Goal: Complete application form: Complete application form

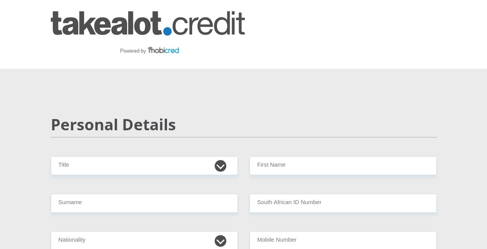
select select "Ms"
click at [51, 156] on select "Mr Ms Mrs Dr [PERSON_NAME]" at bounding box center [144, 165] width 187 height 19
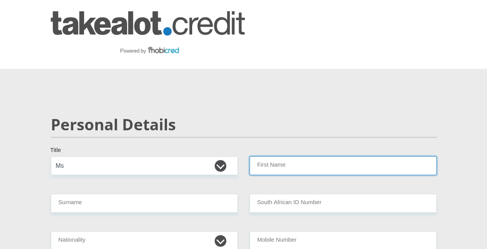
click at [286, 162] on input "First Name" at bounding box center [342, 165] width 187 height 19
type input "TsholofeloHope"
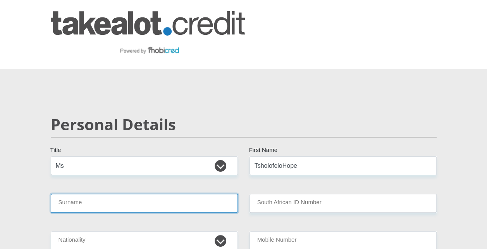
type input "Thebe"
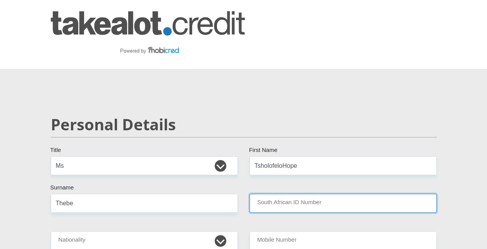
type input "8705080902089"
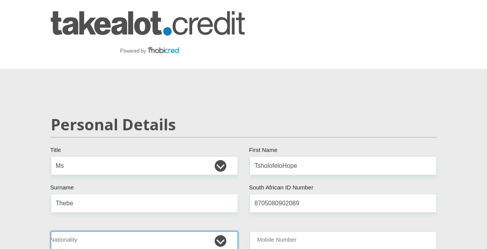
select select "ZAF"
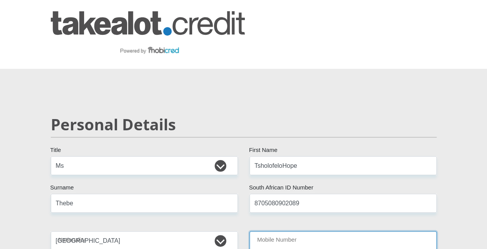
type input "0636067720"
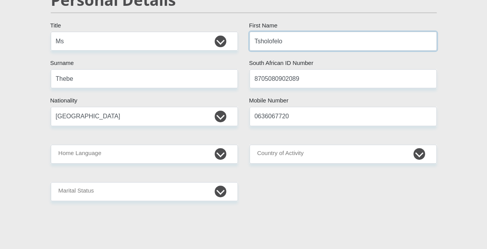
scroll to position [136, 0]
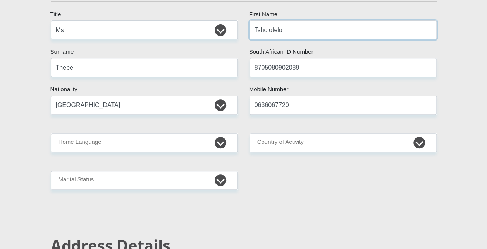
type input "Tsholofelo"
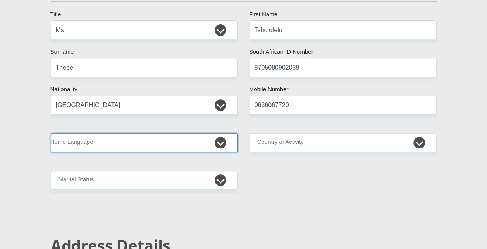
click at [219, 144] on select "Afrikaans English Sepedi South Ndebele Southern Sotho Swati Tsonga Tswana Venda…" at bounding box center [144, 143] width 187 height 19
select select "tsn"
click at [51, 134] on select "Afrikaans English Sepedi South Ndebele Southern Sotho Swati Tsonga Tswana Venda…" at bounding box center [144, 143] width 187 height 19
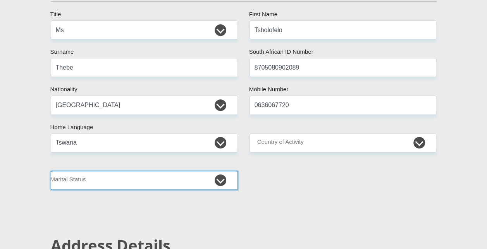
click at [222, 182] on select "Married ANC Single Divorced Widowed Married COP or Customary Law" at bounding box center [144, 180] width 187 height 19
select select "2"
click at [51, 171] on select "Married ANC Single Divorced Widowed Married COP or Customary Law" at bounding box center [144, 180] width 187 height 19
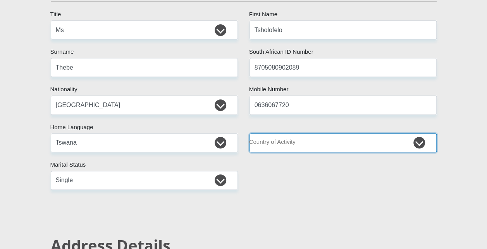
click at [416, 141] on select "[GEOGRAPHIC_DATA] [GEOGRAPHIC_DATA] [GEOGRAPHIC_DATA] [GEOGRAPHIC_DATA] [GEOGRA…" at bounding box center [342, 143] width 187 height 19
select select "ZAF"
click at [249, 134] on select "[GEOGRAPHIC_DATA] [GEOGRAPHIC_DATA] [GEOGRAPHIC_DATA] [GEOGRAPHIC_DATA] [GEOGRA…" at bounding box center [342, 143] width 187 height 19
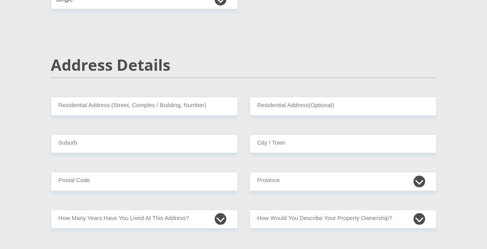
scroll to position [342, 0]
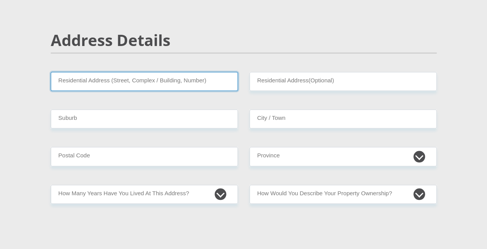
click at [114, 81] on input "Residential Address (Street, Complex / Building, Number)" at bounding box center [144, 81] width 187 height 19
type input "2722 ZONE 2 EXT"
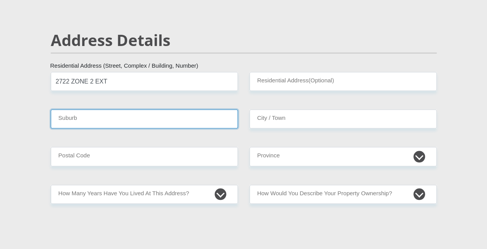
type input "LICHTENBURG"
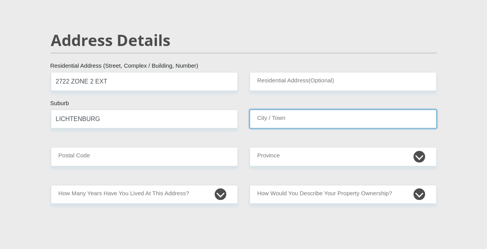
type input "LICHTENBURG"
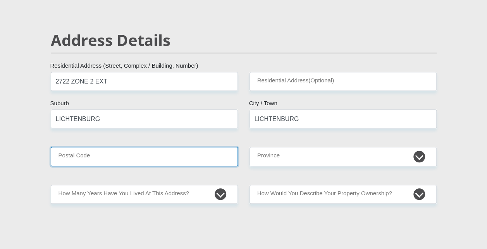
type input "2744"
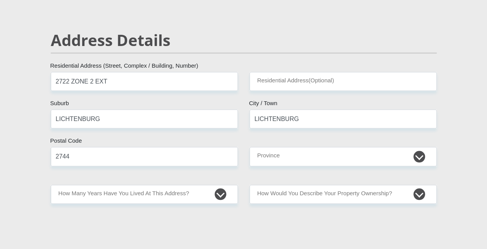
type input "[DOMAIN_NAME][EMAIL_ADDRESS][DOMAIN_NAME]"
click at [67, 83] on input "2722 ZONE 2 EXT" at bounding box center [144, 81] width 187 height 19
type input "3193 ZONE 2 EXT"
click at [108, 120] on input "LICHTENBURG" at bounding box center [144, 119] width 187 height 19
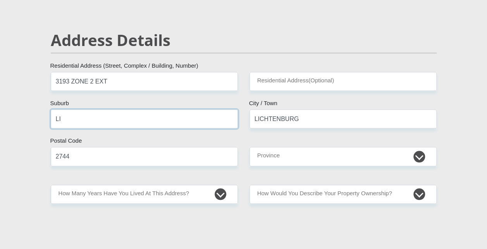
type input "L"
type input "i"
type input "ITSOSENG"
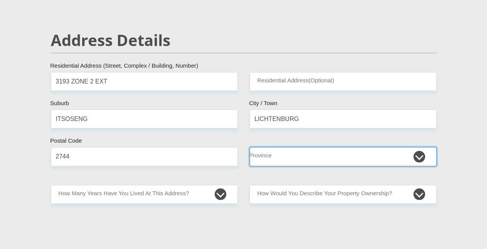
click at [273, 153] on select "Eastern Cape Free State [GEOGRAPHIC_DATA] [GEOGRAPHIC_DATA][DATE] [GEOGRAPHIC_D…" at bounding box center [342, 156] width 187 height 19
select select "[GEOGRAPHIC_DATA]"
click at [249, 147] on select "Eastern Cape Free State [GEOGRAPHIC_DATA] [GEOGRAPHIC_DATA][DATE] [GEOGRAPHIC_D…" at bounding box center [342, 156] width 187 height 19
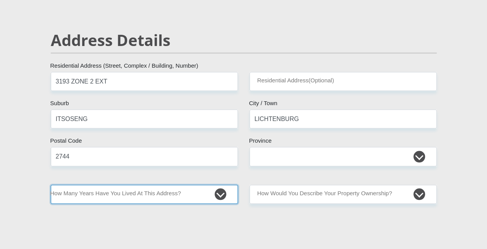
click at [220, 194] on select "less than 1 year 1-3 years 3-5 years 5+ years" at bounding box center [144, 194] width 187 height 19
select select "5"
click at [51, 185] on select "less than 1 year 1-3 years 3-5 years 5+ years" at bounding box center [144, 194] width 187 height 19
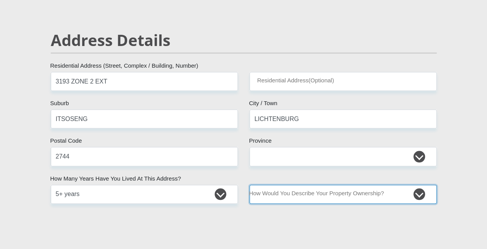
click at [308, 194] on select "Owned Rented Family Owned Company Dwelling" at bounding box center [342, 194] width 187 height 19
select select "parents"
click at [249, 185] on select "Owned Rented Family Owned Company Dwelling" at bounding box center [342, 194] width 187 height 19
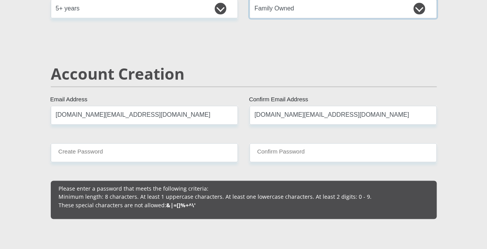
scroll to position [539, 0]
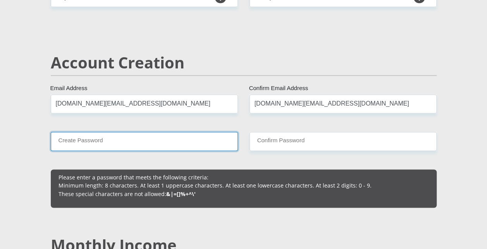
click at [96, 140] on input "Create Password" at bounding box center [144, 141] width 187 height 19
type input "Neoref57."
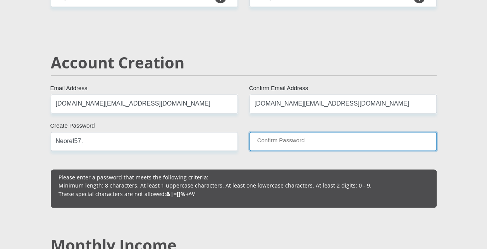
click at [276, 142] on input "Confirm Password" at bounding box center [342, 141] width 187 height 19
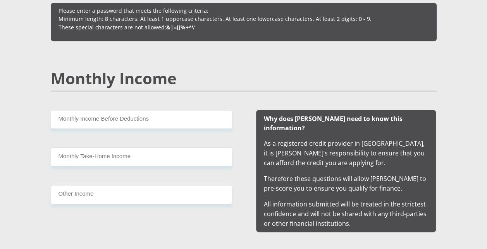
scroll to position [711, 0]
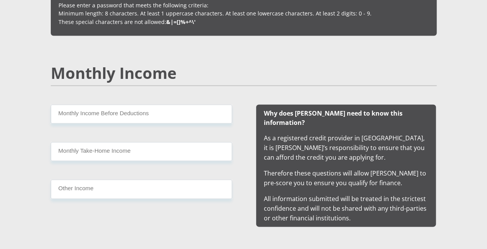
type input "Neoref57."
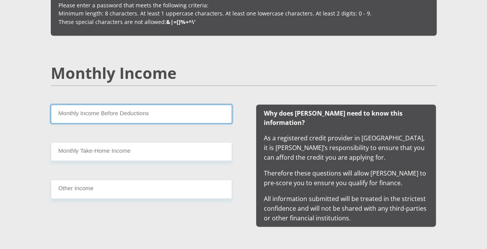
click at [103, 110] on input "Monthly Income Before Deductions" at bounding box center [141, 114] width 181 height 19
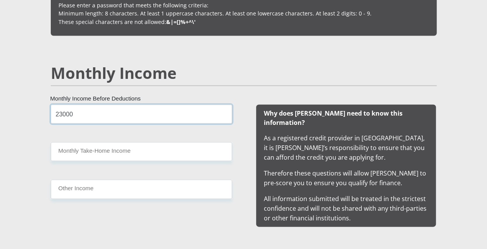
type input "23000"
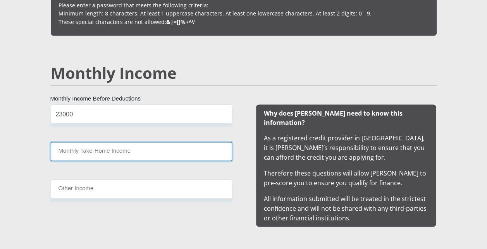
click at [84, 151] on input "Monthly Take-Home Income" at bounding box center [141, 151] width 181 height 19
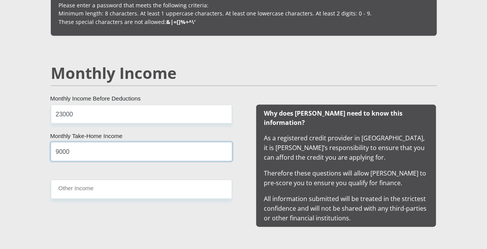
type input "9000"
click at [83, 191] on input "Other Income" at bounding box center [141, 189] width 181 height 19
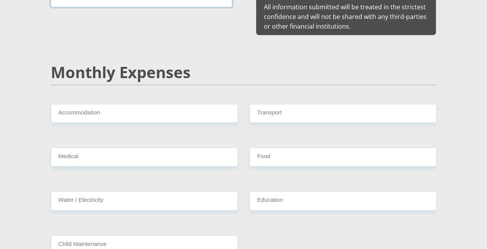
scroll to position [905, 0]
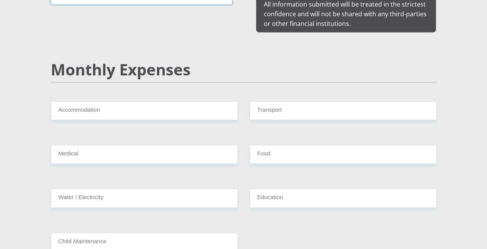
type input "0"
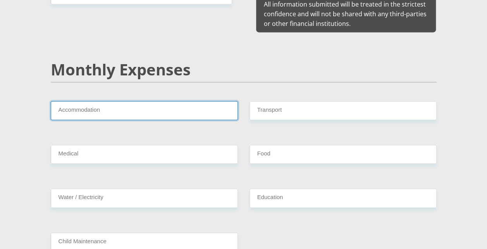
click at [93, 101] on input "Accommodation" at bounding box center [144, 110] width 187 height 19
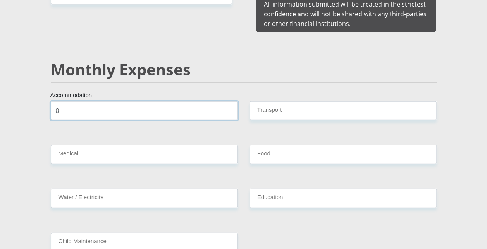
type input "0"
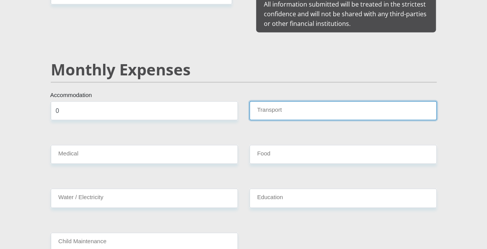
click at [257, 102] on input "Transport" at bounding box center [342, 110] width 187 height 19
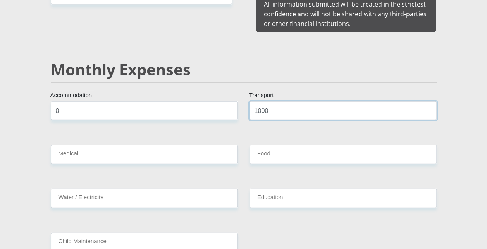
type input "1000"
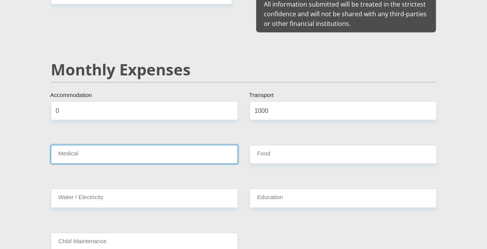
click at [165, 145] on input "Medical" at bounding box center [144, 154] width 187 height 19
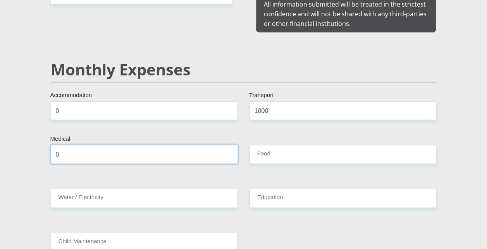
type input "0"
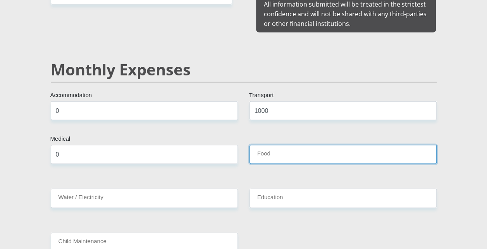
click at [271, 145] on input "Food" at bounding box center [342, 154] width 187 height 19
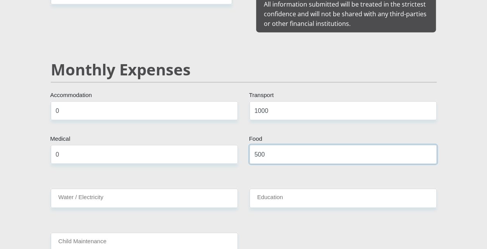
type input "500"
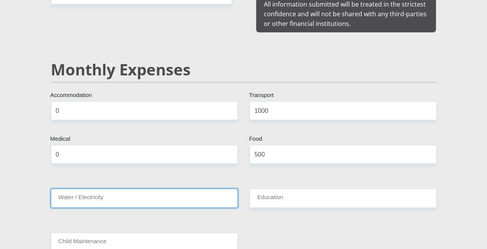
click at [112, 189] on input "Water / Electricity" at bounding box center [144, 198] width 187 height 19
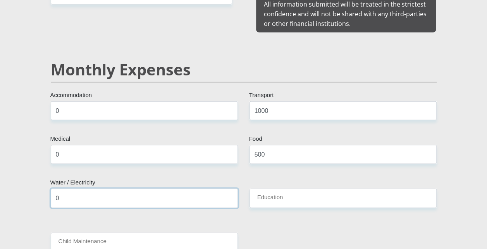
type input "0"
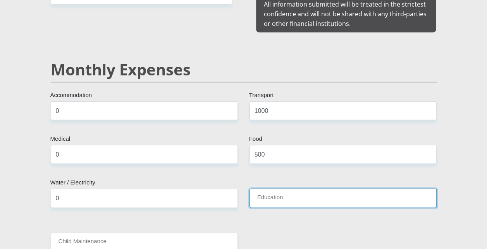
click at [269, 189] on input "Education" at bounding box center [342, 198] width 187 height 19
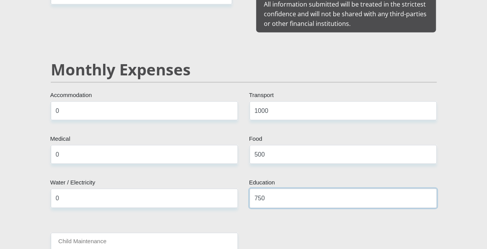
type input "750"
click at [122, 235] on input "Child Maintenance" at bounding box center [144, 242] width 187 height 19
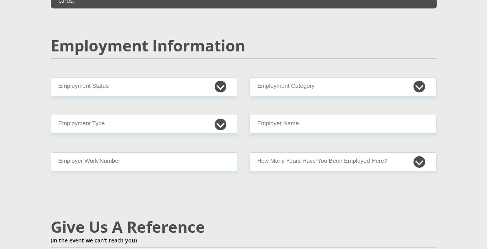
scroll to position [1194, 0]
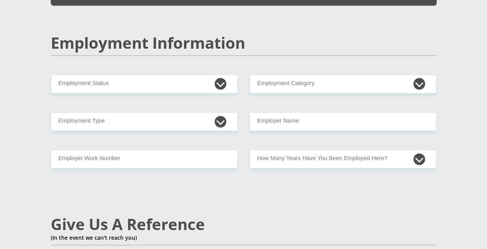
type input "0"
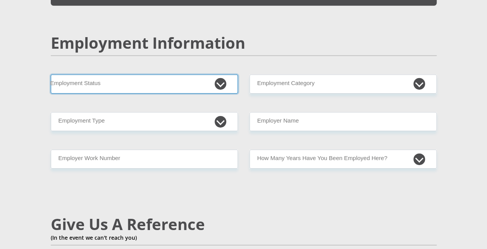
click at [225, 75] on select "Permanent/Full-time Part-time/Casual [DEMOGRAPHIC_DATA] Worker Self-Employed Ho…" at bounding box center [144, 84] width 187 height 19
select select "1"
click at [51, 75] on select "Permanent/Full-time Part-time/Casual [DEMOGRAPHIC_DATA] Worker Self-Employed Ho…" at bounding box center [144, 84] width 187 height 19
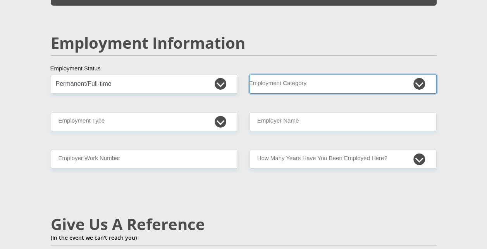
click at [301, 75] on select "AGRICULTURE ALCOHOL & TOBACCO CONSTRUCTION MATERIALS METALLURGY EQUIPMENT FOR R…" at bounding box center [342, 84] width 187 height 19
select select "25"
click at [249, 75] on select "AGRICULTURE ALCOHOL & TOBACCO CONSTRUCTION MATERIALS METALLURGY EQUIPMENT FOR R…" at bounding box center [342, 84] width 187 height 19
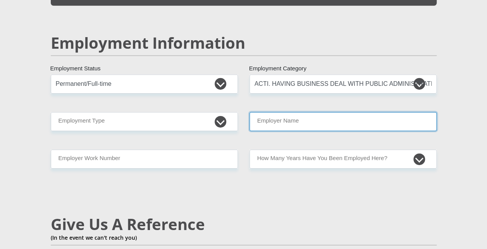
click at [361, 112] on input "Employer Name" at bounding box center [342, 121] width 187 height 19
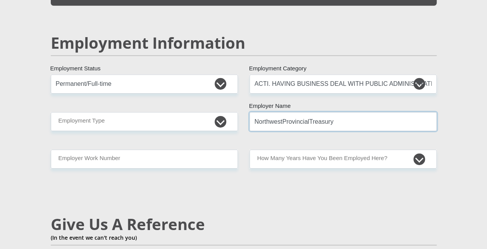
type input "NorthwestProvincialTreasury"
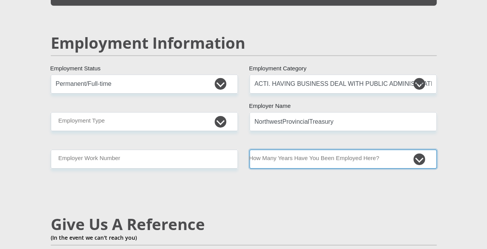
click at [292, 150] on select "less than 1 year 1-3 years 3-5 years 5+ years" at bounding box center [342, 159] width 187 height 19
select select "60"
click at [249, 150] on select "less than 1 year 1-3 years 3-5 years 5+ years" at bounding box center [342, 159] width 187 height 19
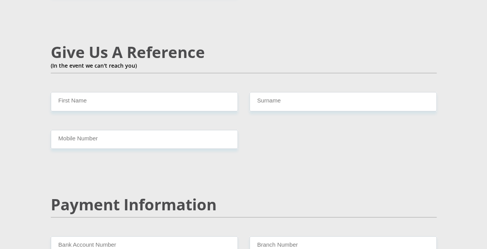
scroll to position [1369, 0]
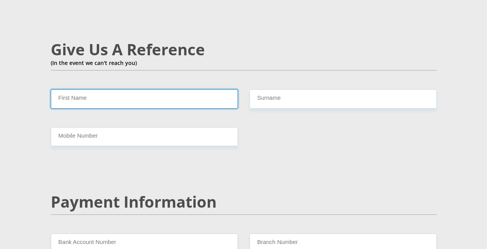
click at [92, 89] on input "First Name" at bounding box center [144, 98] width 187 height 19
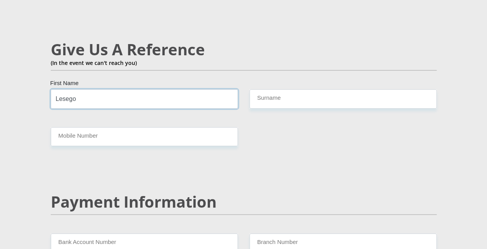
type input "Lesego"
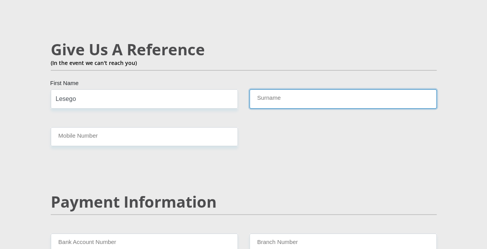
click at [304, 89] on input "Surname" at bounding box center [342, 98] width 187 height 19
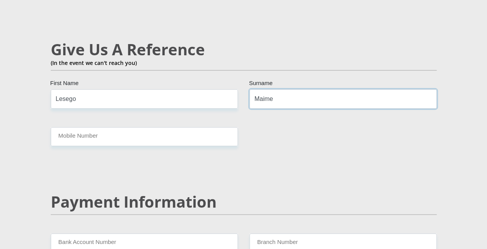
type input "Maime"
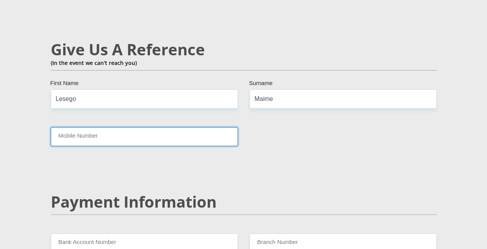
click at [186, 127] on input "Mobile Number" at bounding box center [144, 136] width 187 height 19
type input "0714596847"
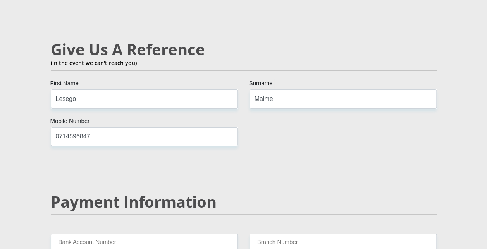
type input "0714596847"
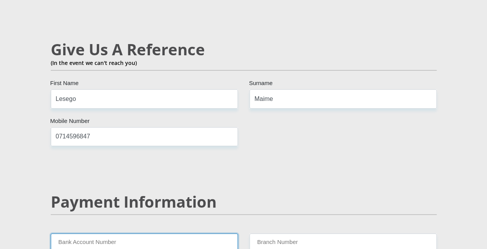
click at [217, 234] on input "Bank Account Number" at bounding box center [144, 243] width 187 height 19
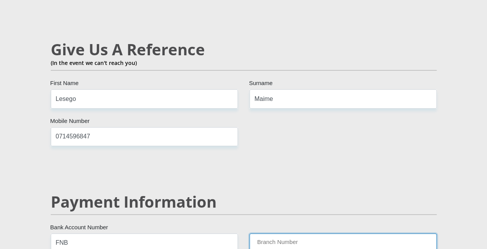
click at [302, 234] on input "Branch Number" at bounding box center [342, 243] width 187 height 19
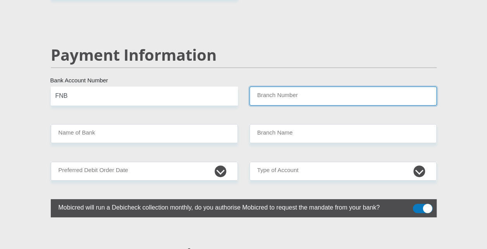
scroll to position [1522, 0]
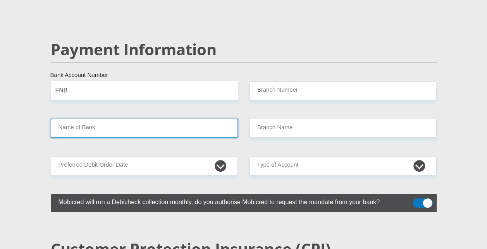
click at [96, 119] on input "Name of Bank" at bounding box center [144, 128] width 187 height 19
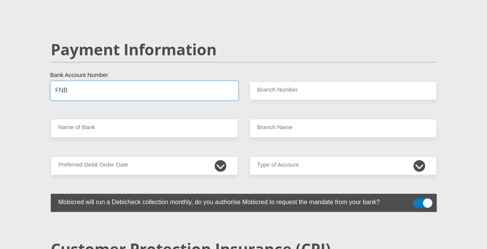
click at [71, 81] on input "FNB" at bounding box center [144, 90] width 187 height 19
type input "F"
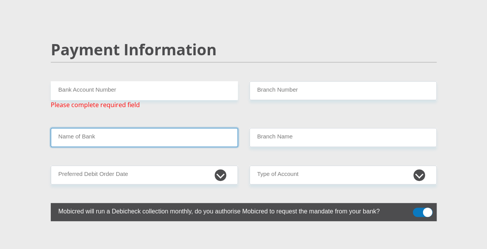
click at [64, 128] on input "Name of Bank" at bounding box center [144, 137] width 187 height 19
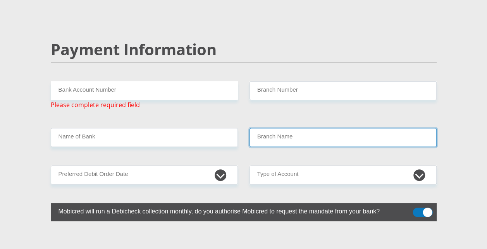
click at [283, 128] on input "Branch Name" at bounding box center [342, 137] width 187 height 19
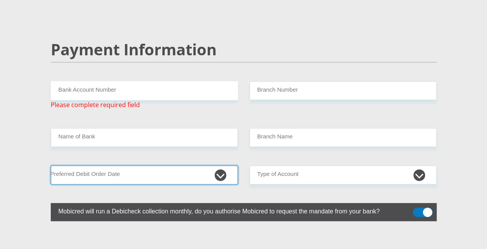
click at [218, 166] on select "1st 2nd 3rd 4th 5th 7th 18th 19th 20th 21st 22nd 23rd 24th 25th 26th 27th 28th …" at bounding box center [144, 175] width 187 height 19
select select "18"
click at [51, 166] on select "1st 2nd 3rd 4th 5th 7th 18th 19th 20th 21st 22nd 23rd 24th 25th 26th 27th 28th …" at bounding box center [144, 175] width 187 height 19
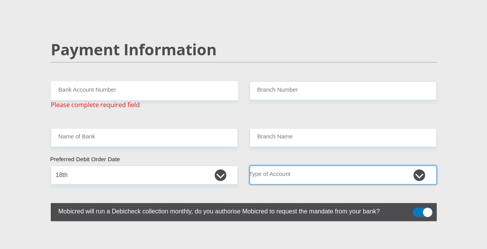
click at [360, 166] on select "Cheque Savings" at bounding box center [342, 175] width 187 height 19
select select "SAV"
click at [249, 166] on select "Cheque Savings" at bounding box center [342, 175] width 187 height 19
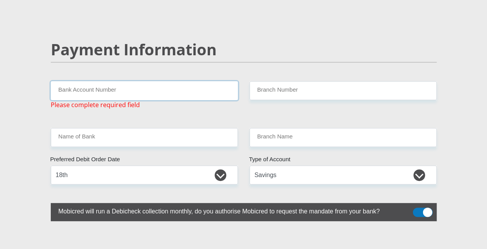
click at [68, 81] on input "Bank Account Number" at bounding box center [144, 90] width 187 height 19
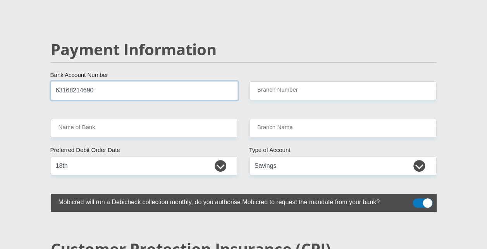
type input "63168214690"
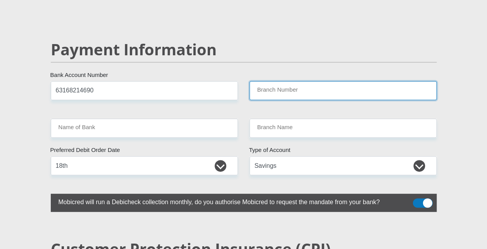
click at [279, 81] on input "Branch Number" at bounding box center [342, 90] width 187 height 19
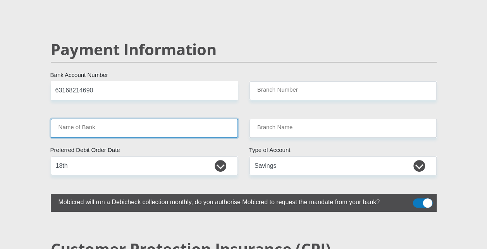
click at [118, 119] on input "Name of Bank" at bounding box center [144, 128] width 187 height 19
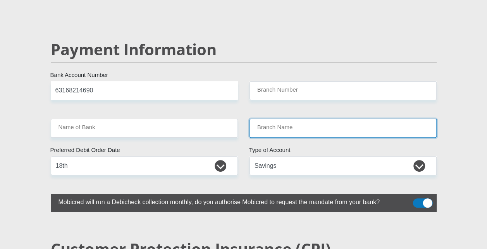
click at [279, 119] on input "Branch Name" at bounding box center [342, 128] width 187 height 19
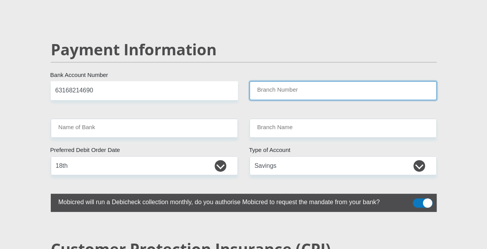
click at [287, 81] on input "Branch Number" at bounding box center [342, 90] width 187 height 19
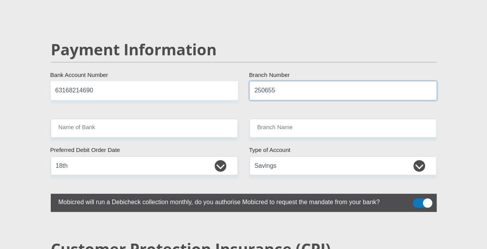
type input "250655"
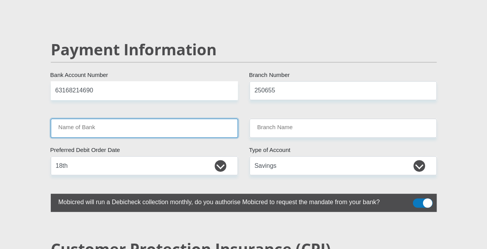
click at [86, 119] on input "Name of Bank" at bounding box center [144, 128] width 187 height 19
type input "FIRSTRAND BANK"
type input "BRANCH 560"
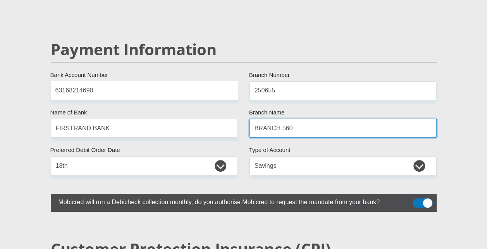
click at [297, 119] on input "BRANCH 560" at bounding box center [342, 128] width 187 height 19
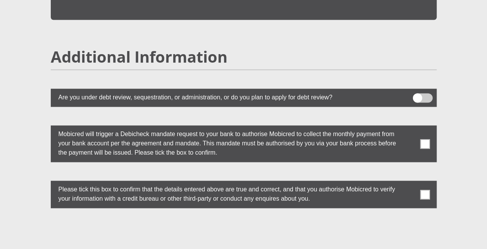
scroll to position [2111, 0]
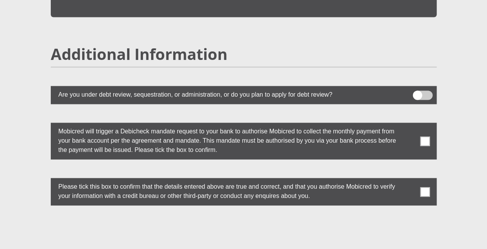
click at [423, 136] on span at bounding box center [425, 141] width 10 height 10
click at [409, 125] on input "checkbox" at bounding box center [409, 125] width 0 height 0
click at [425, 187] on span at bounding box center [425, 192] width 10 height 10
click at [409, 180] on input "checkbox" at bounding box center [409, 180] width 0 height 0
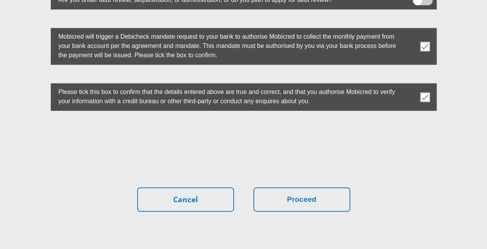
scroll to position [2222, 0]
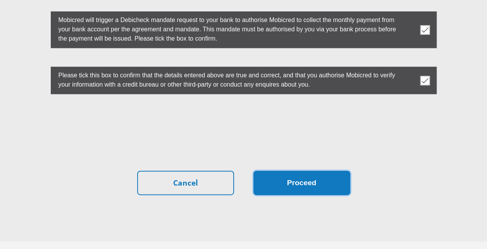
click at [304, 171] on button "Proceed" at bounding box center [301, 183] width 97 height 24
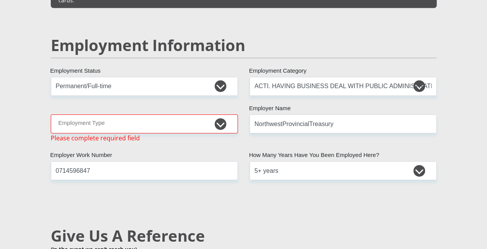
scroll to position [1190, 0]
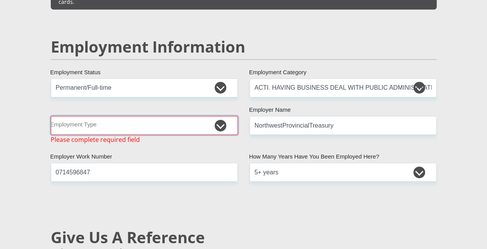
click at [225, 116] on select "College/Lecturer Craft Seller Creative Driver Executive Farmer Forces - Non Com…" at bounding box center [144, 125] width 187 height 19
select select "Office Staff/Clerk"
click at [51, 116] on select "College/Lecturer Craft Seller Creative Driver Executive Farmer Forces - Non Com…" at bounding box center [144, 125] width 187 height 19
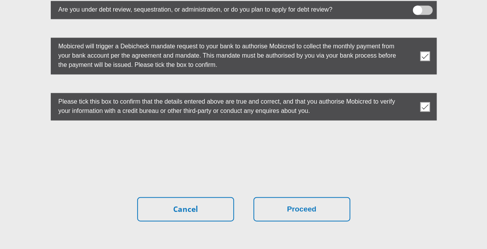
scroll to position [2239, 0]
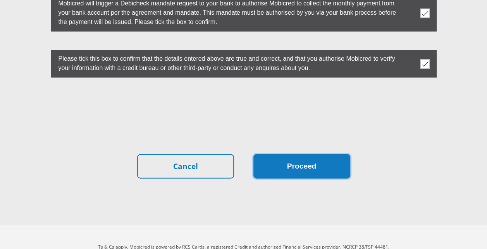
click at [292, 155] on button "Proceed" at bounding box center [301, 167] width 97 height 24
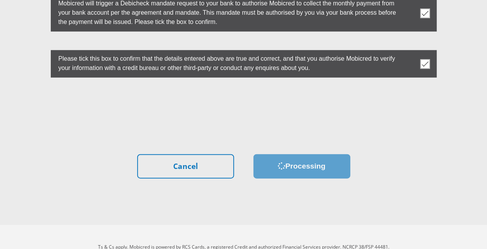
scroll to position [0, 0]
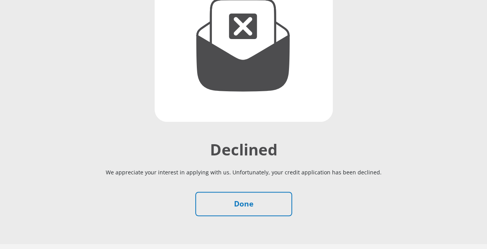
scroll to position [158, 0]
